Goal: Information Seeking & Learning: Learn about a topic

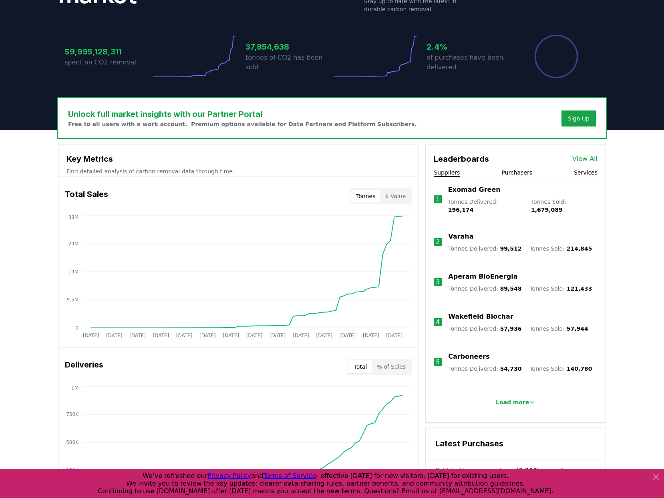
scroll to position [171, 0]
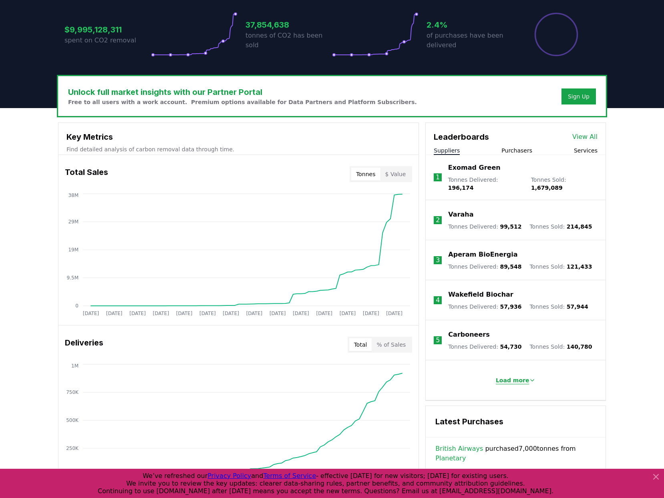
click at [512, 376] on p "Load more" at bounding box center [512, 380] width 34 height 8
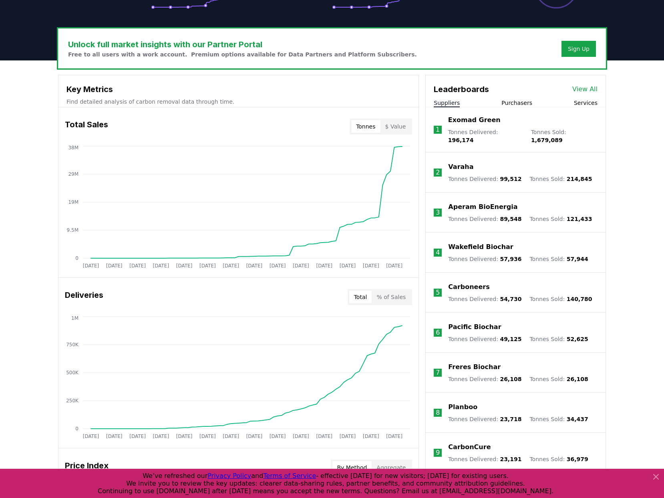
scroll to position [217, 0]
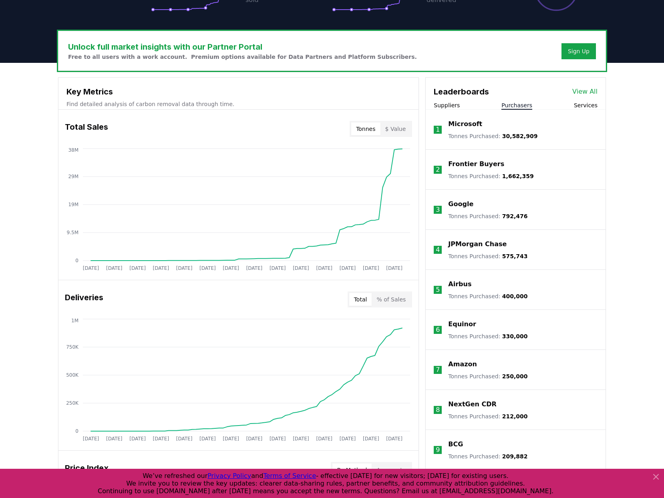
click at [524, 107] on button "Purchasers" at bounding box center [516, 105] width 31 height 8
click at [591, 106] on button "Services" at bounding box center [585, 105] width 24 height 8
click at [453, 110] on li "1 Carbonfuture Tonnes Facilitated : 1,522,834" at bounding box center [515, 130] width 180 height 40
click at [455, 105] on button "Suppliers" at bounding box center [446, 105] width 26 height 8
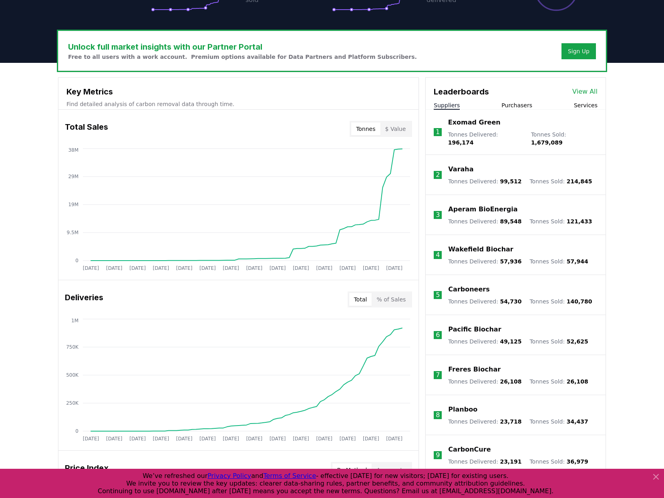
click at [592, 91] on link "View All" at bounding box center [584, 92] width 25 height 10
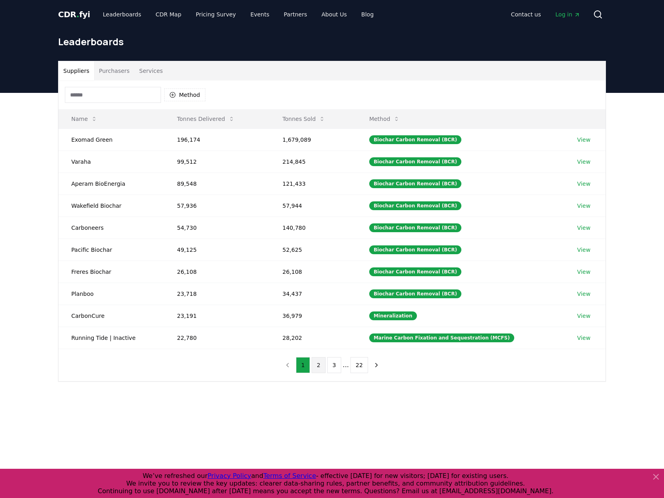
click at [315, 367] on button "2" at bounding box center [318, 365] width 14 height 16
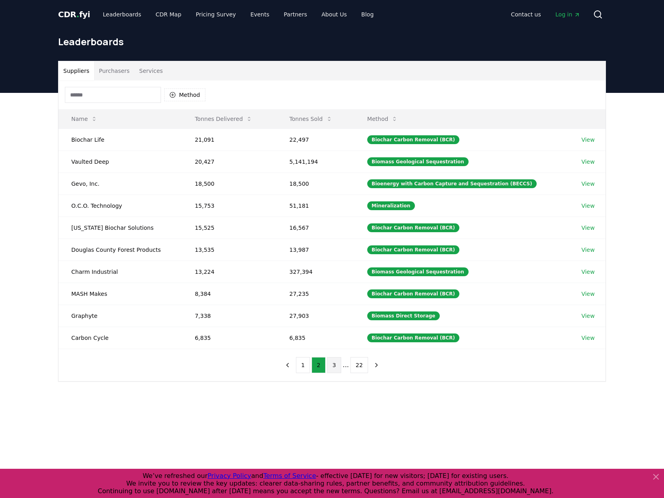
click at [339, 367] on button "3" at bounding box center [334, 365] width 14 height 16
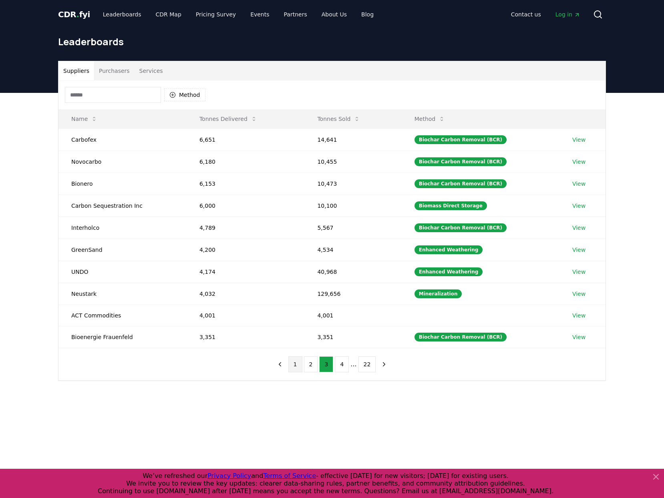
click at [293, 364] on button "1" at bounding box center [295, 364] width 14 height 16
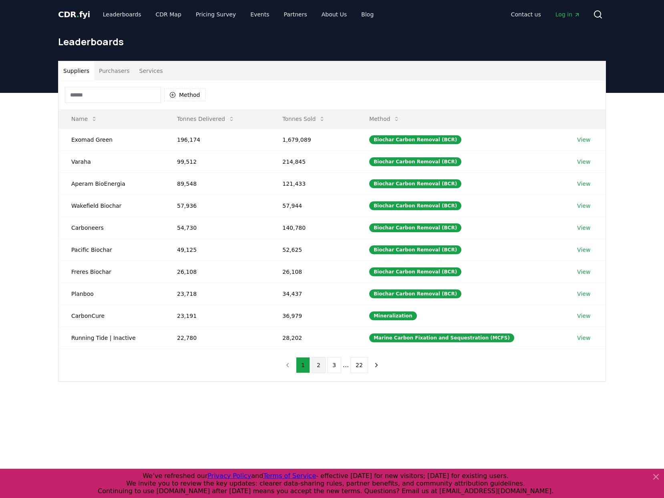
click at [313, 367] on button "2" at bounding box center [318, 365] width 14 height 16
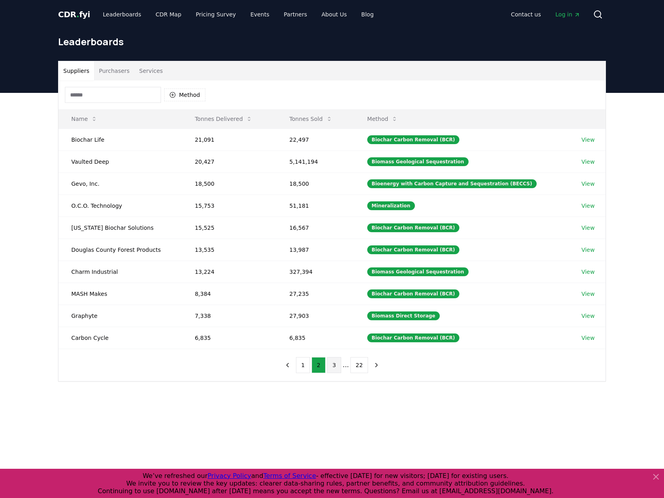
click at [332, 367] on button "3" at bounding box center [334, 365] width 14 height 16
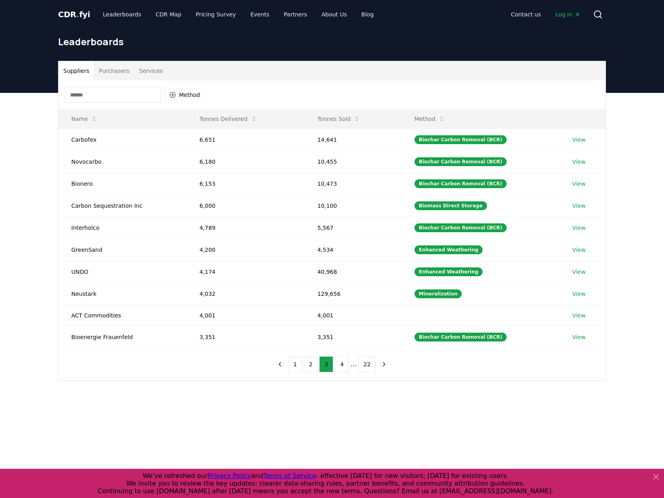
click at [222, 403] on div "Suppliers Purchasers Services Method Name Tonnes Delivered Tonnes Sold Method C…" at bounding box center [332, 253] width 664 height 320
